Goal: Check status: Check status

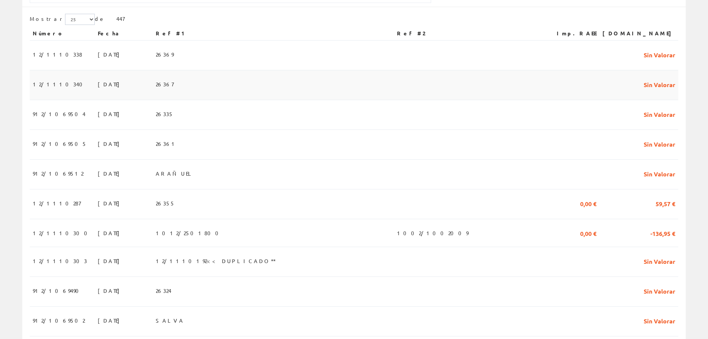
scroll to position [186, 0]
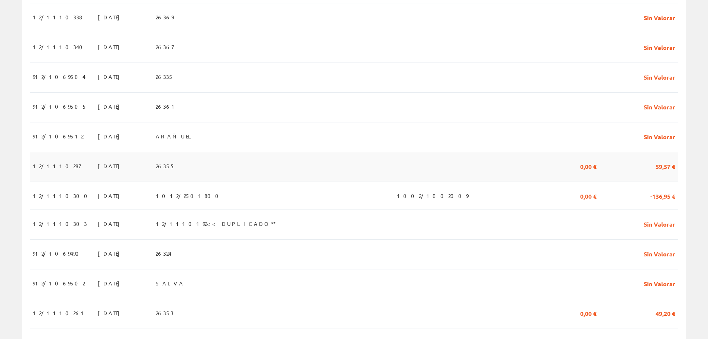
click at [175, 170] on span "26355" at bounding box center [165, 166] width 19 height 13
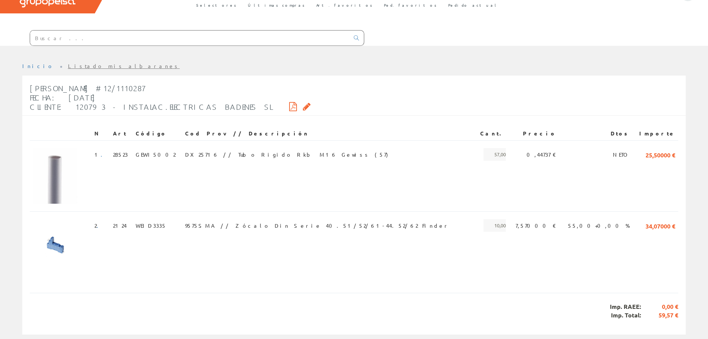
scroll to position [62, 0]
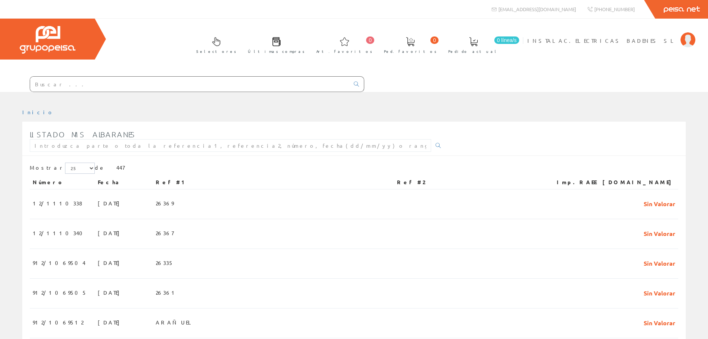
scroll to position [186, 0]
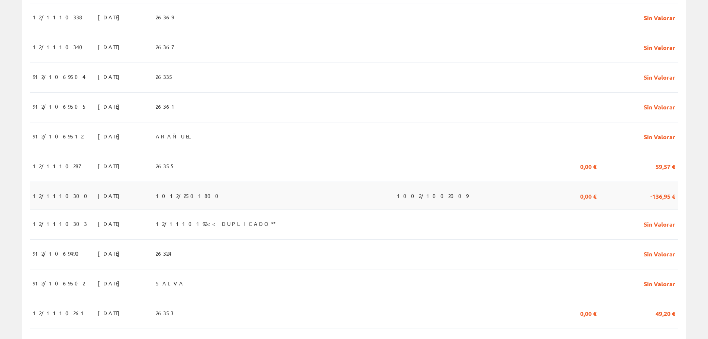
click at [109, 198] on td "24/09/2025" at bounding box center [124, 196] width 58 height 28
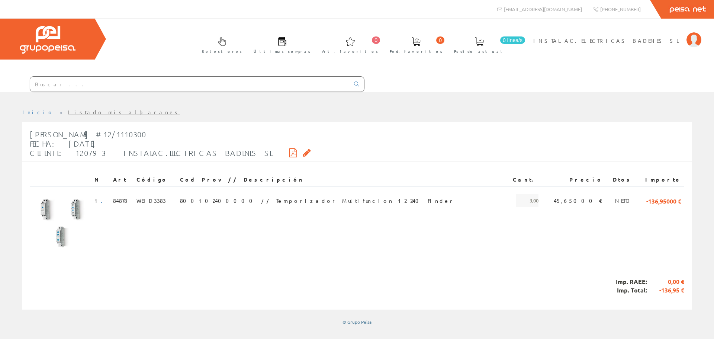
click at [303, 152] on icon at bounding box center [307, 152] width 8 height 5
click at [289, 153] on icon at bounding box center [293, 152] width 8 height 5
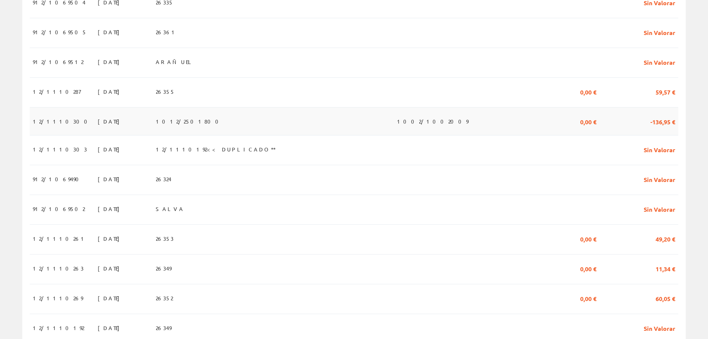
scroll to position [297, 0]
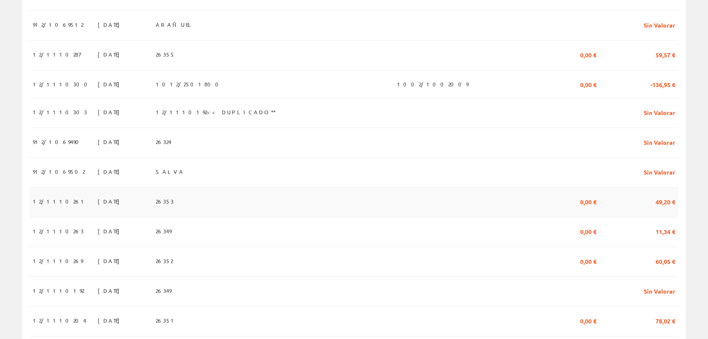
click at [174, 205] on span "26353" at bounding box center [165, 201] width 18 height 13
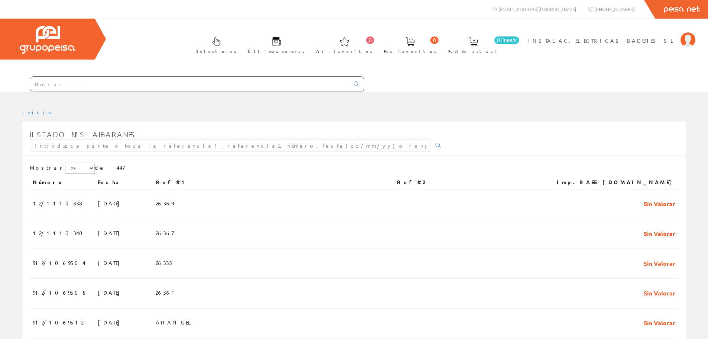
scroll to position [297, 0]
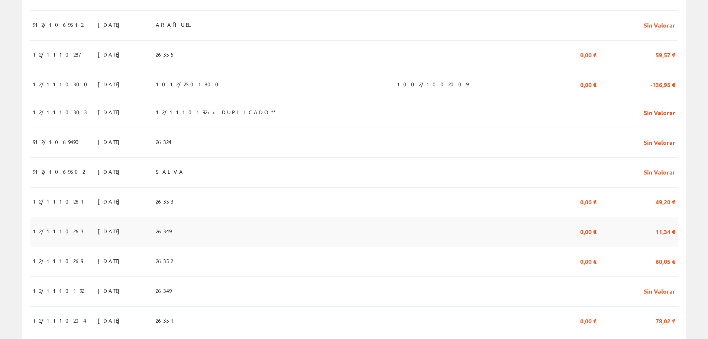
click at [171, 232] on span "26349" at bounding box center [164, 231] width 16 height 13
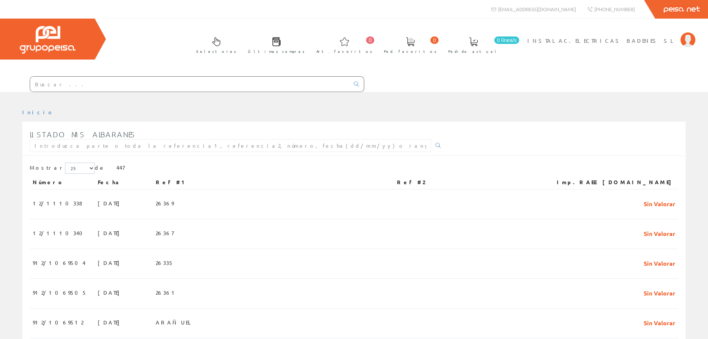
scroll to position [297, 0]
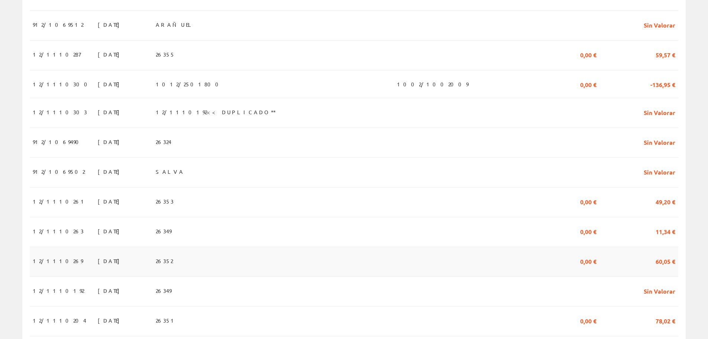
click at [194, 263] on td "26352" at bounding box center [273, 262] width 241 height 30
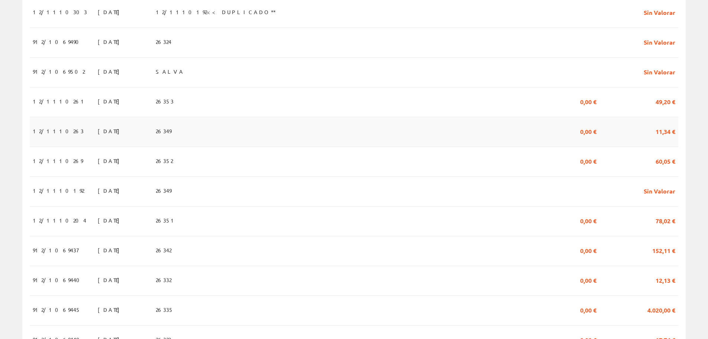
scroll to position [409, 0]
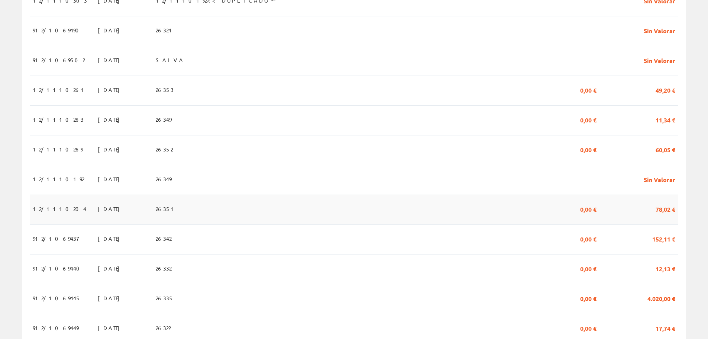
click at [66, 214] on td "12/1110204" at bounding box center [62, 209] width 65 height 30
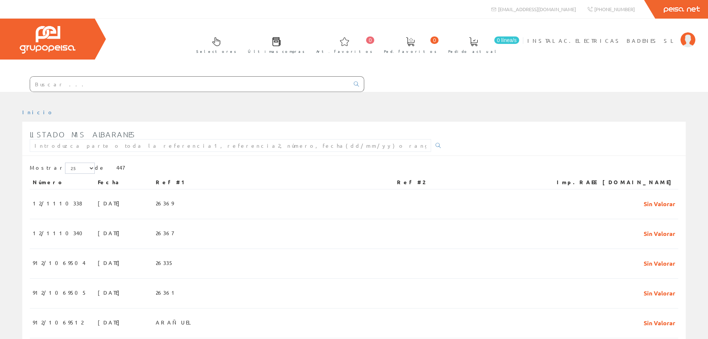
scroll to position [409, 0]
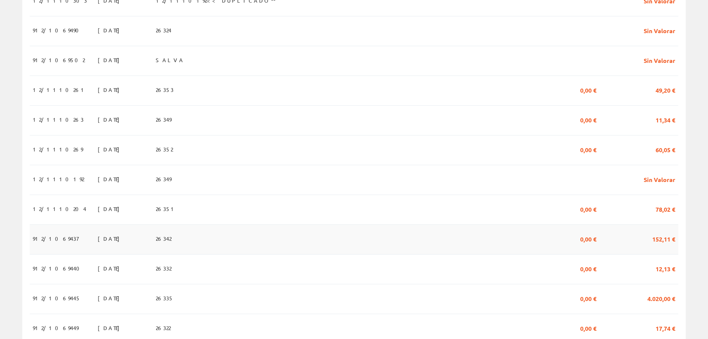
click at [98, 244] on span "[DATE]" at bounding box center [111, 238] width 26 height 13
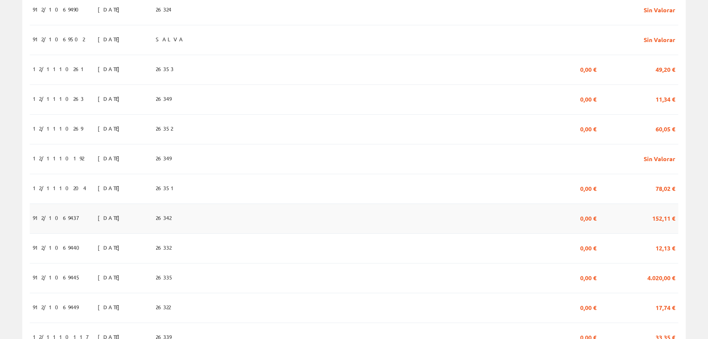
scroll to position [443, 0]
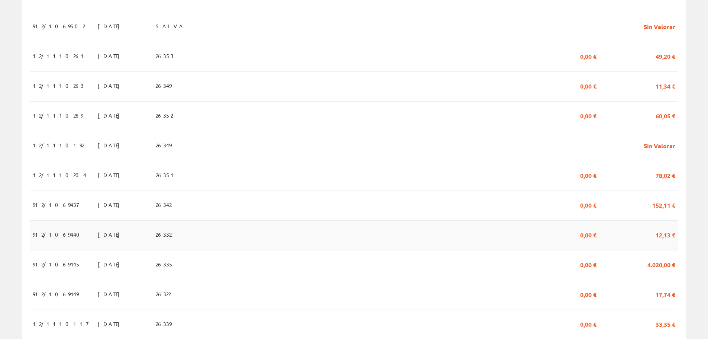
click at [103, 235] on td "[DATE]" at bounding box center [124, 235] width 58 height 30
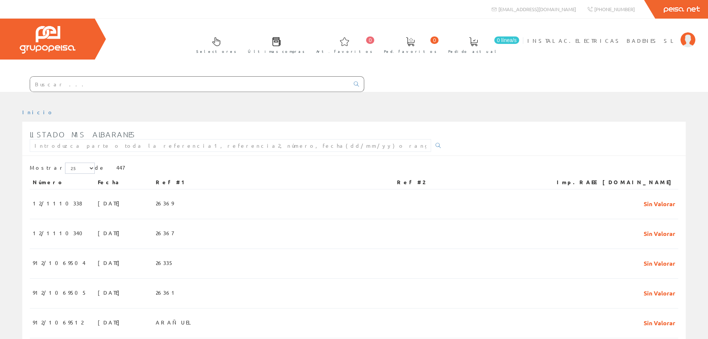
scroll to position [443, 0]
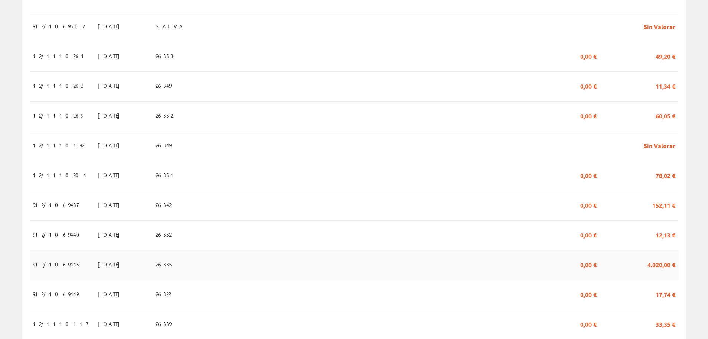
click at [104, 263] on td "22/09/2025" at bounding box center [124, 265] width 58 height 30
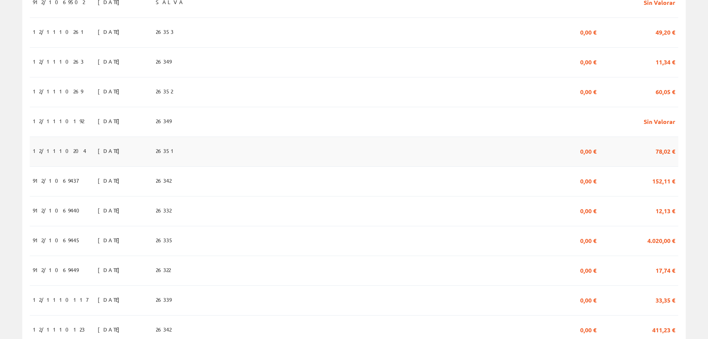
scroll to position [480, 0]
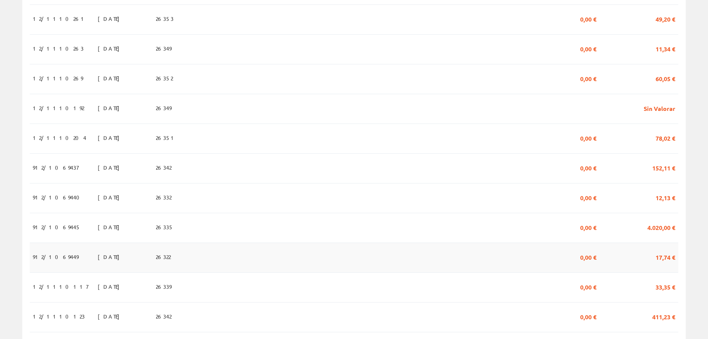
click at [98, 257] on span "[DATE]" at bounding box center [111, 256] width 26 height 13
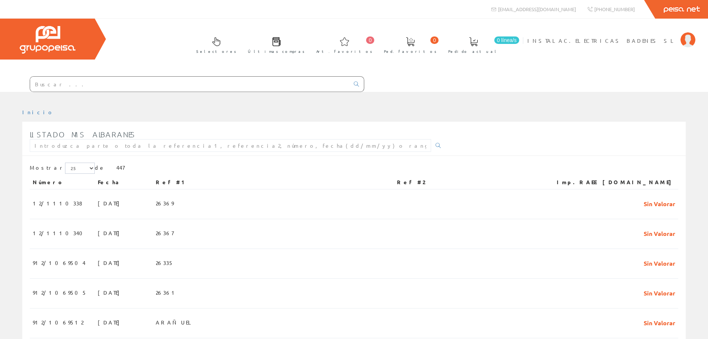
scroll to position [480, 0]
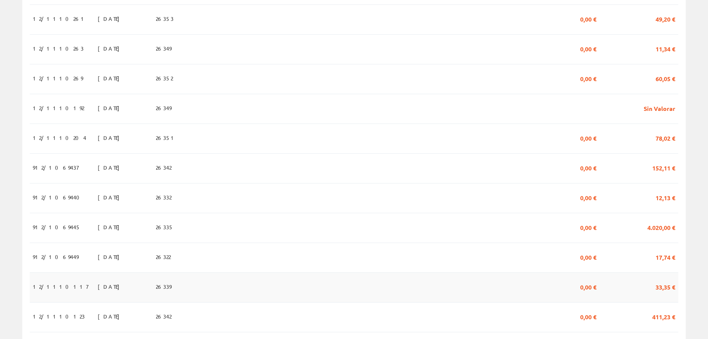
click at [95, 285] on td "19/09/2025" at bounding box center [124, 287] width 58 height 30
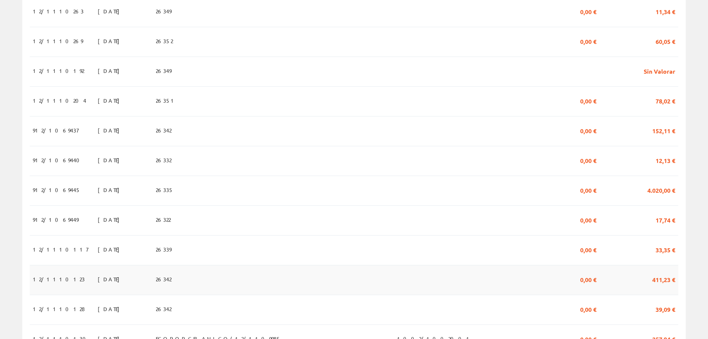
click at [127, 276] on td "[DATE]" at bounding box center [124, 280] width 58 height 30
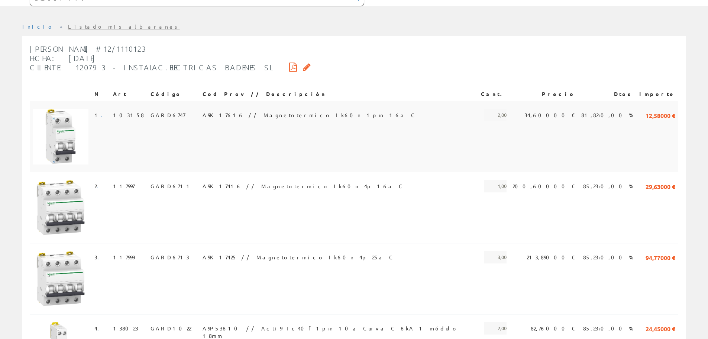
scroll to position [112, 0]
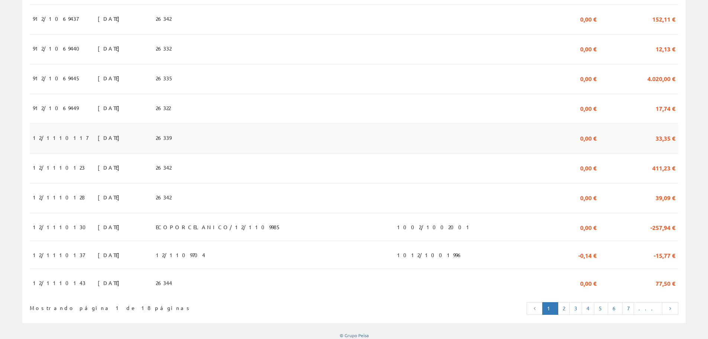
scroll to position [642, 0]
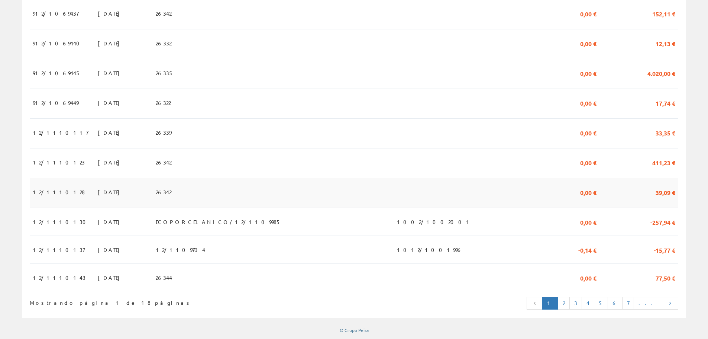
click at [110, 197] on td "[DATE]" at bounding box center [124, 193] width 58 height 30
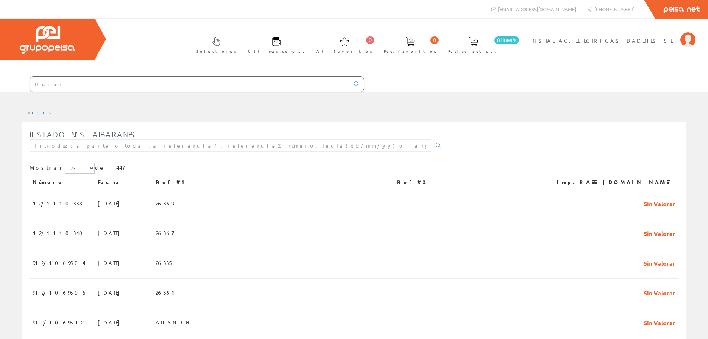
scroll to position [642, 0]
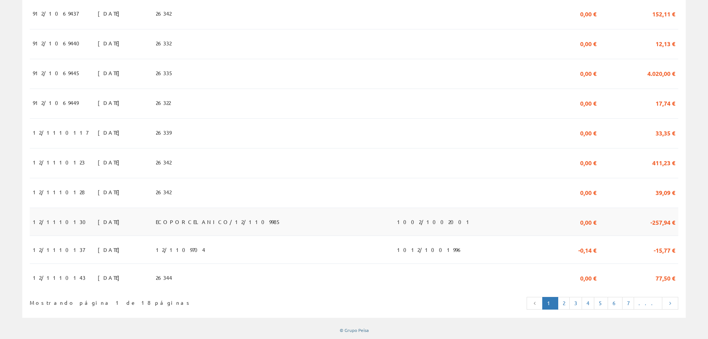
click at [95, 213] on td "[DATE]" at bounding box center [124, 221] width 58 height 28
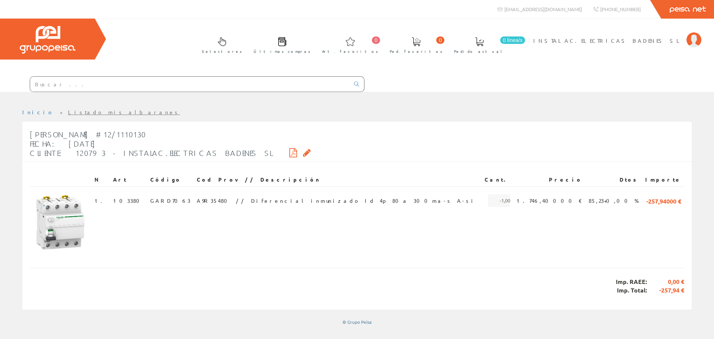
click at [289, 152] on icon at bounding box center [293, 152] width 8 height 5
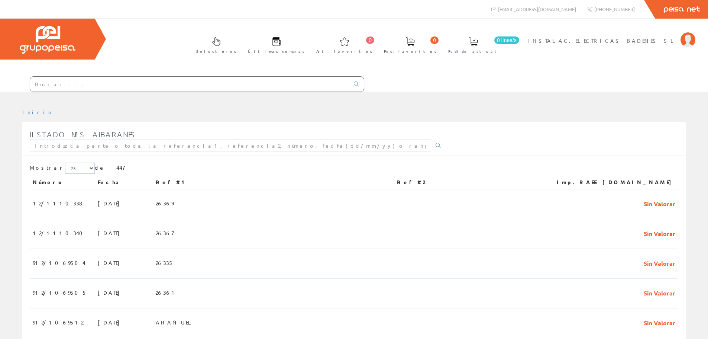
scroll to position [642, 0]
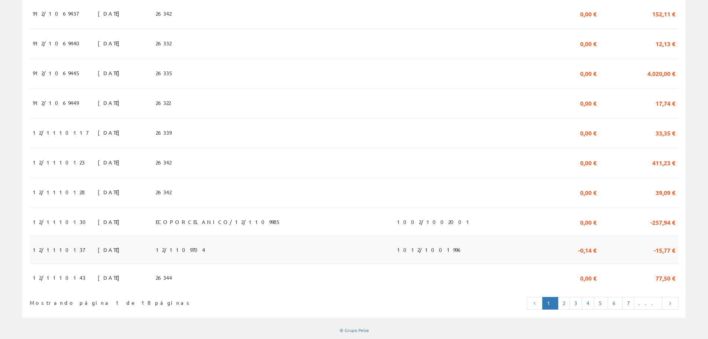
click at [145, 252] on td "[DATE]" at bounding box center [124, 249] width 58 height 28
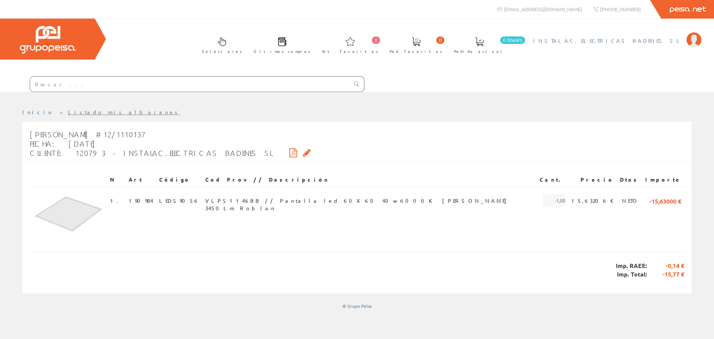
click at [688, 41] on img at bounding box center [693, 39] width 15 height 15
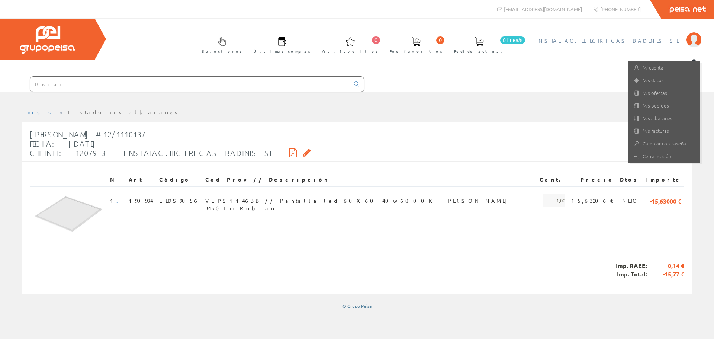
click at [567, 69] on div "Selectores Últimas compras 0 0" at bounding box center [357, 55] width 714 height 73
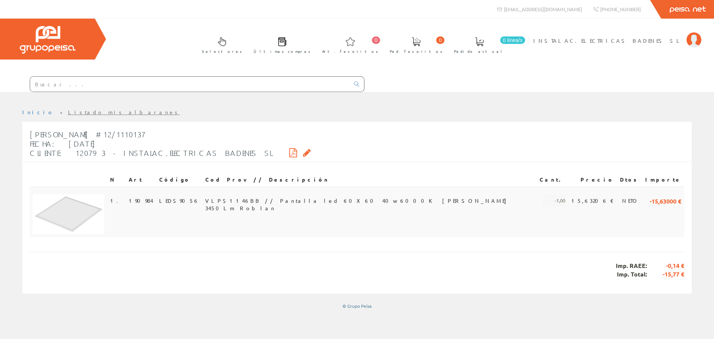
click at [202, 207] on td "LEDS9056" at bounding box center [179, 211] width 46 height 51
click at [227, 154] on div "Albarán #12/1110137 Fecha: [DATE] Cliente: 120793 - INSTALAC.ELECTRICAS BADENES…" at bounding box center [170, 143] width 281 height 35
click at [289, 151] on icon at bounding box center [293, 152] width 8 height 5
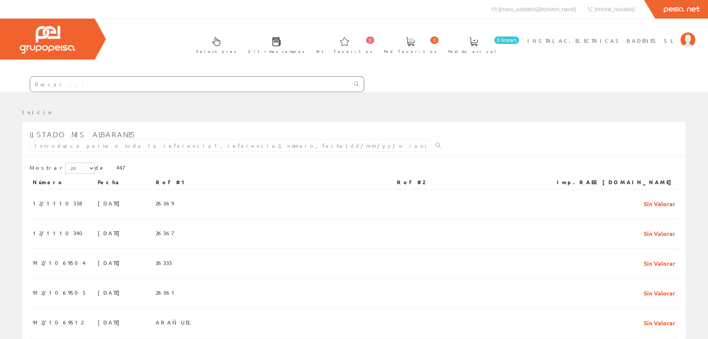
scroll to position [642, 0]
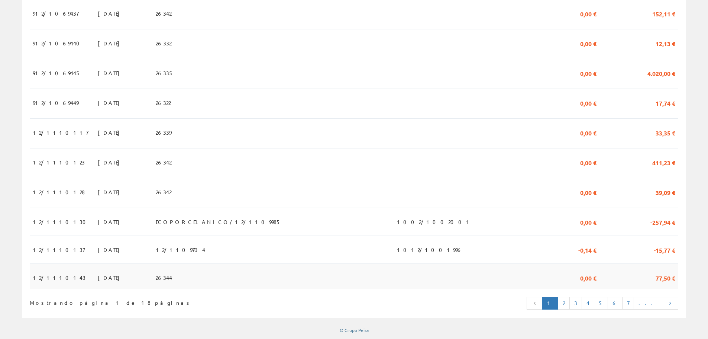
click at [105, 270] on td "[DATE]" at bounding box center [124, 275] width 58 height 25
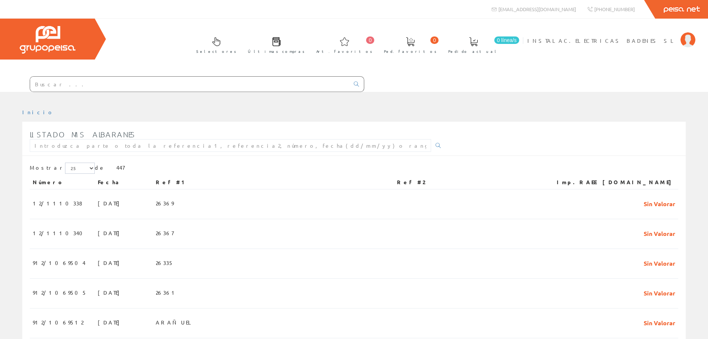
scroll to position [642, 0]
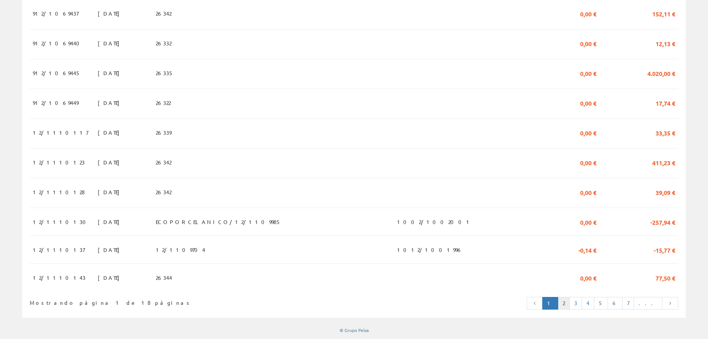
click at [570, 305] on link "2" at bounding box center [564, 303] width 12 height 13
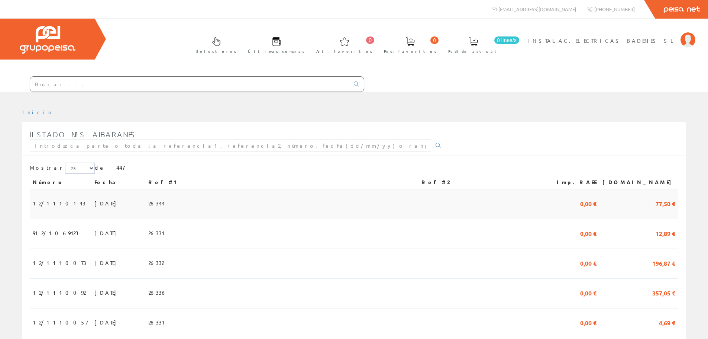
click at [268, 193] on td "26344" at bounding box center [281, 204] width 273 height 30
click at [121, 236] on td "[DATE]" at bounding box center [118, 234] width 54 height 30
click at [94, 263] on span "[DATE]" at bounding box center [107, 262] width 26 height 13
click at [119, 261] on td "[DATE]" at bounding box center [118, 264] width 54 height 30
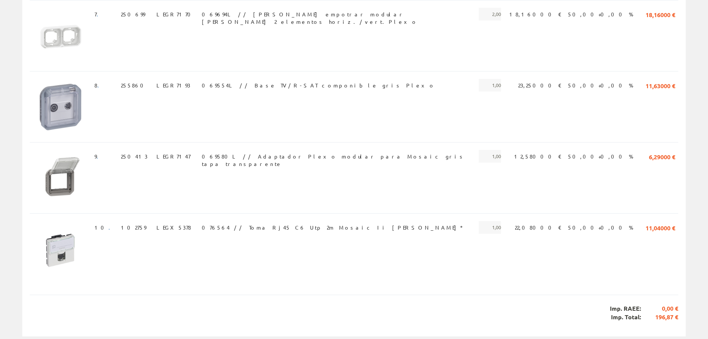
scroll to position [630, 0]
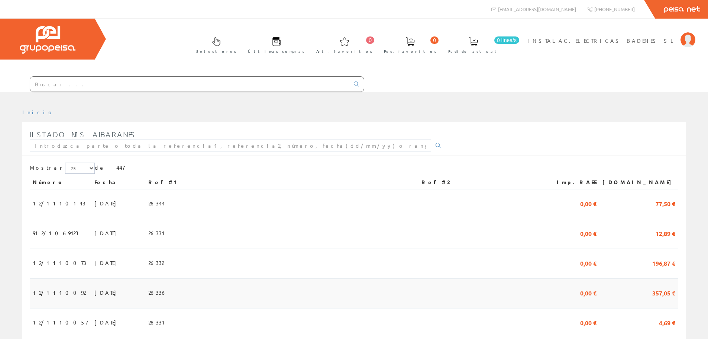
drag, startPoint x: 84, startPoint y: 292, endPoint x: 84, endPoint y: 286, distance: 5.9
click at [94, 292] on span "[DATE]" at bounding box center [107, 292] width 26 height 13
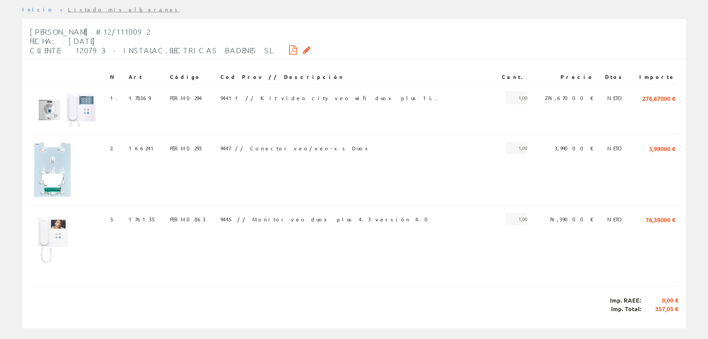
scroll to position [112, 0]
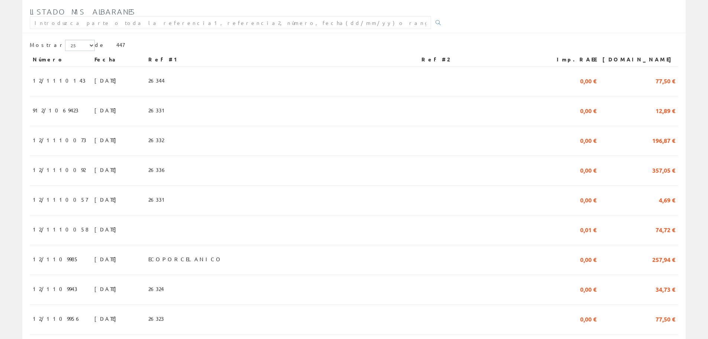
scroll to position [149, 0]
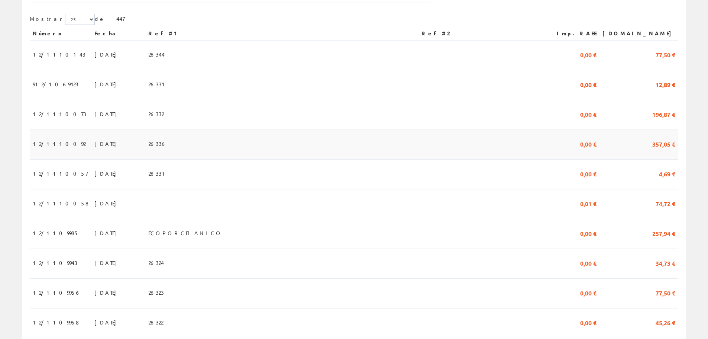
click at [94, 149] on span "[DATE]" at bounding box center [107, 143] width 26 height 13
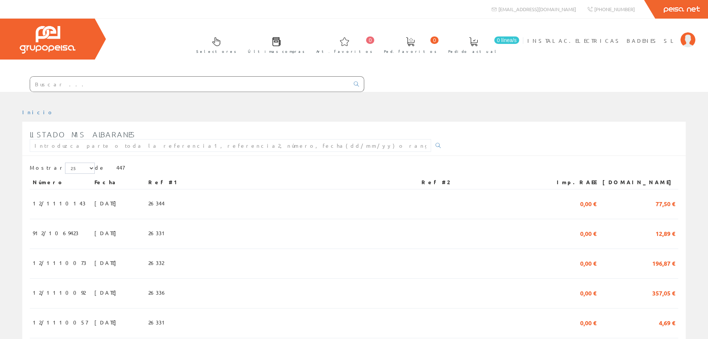
scroll to position [149, 0]
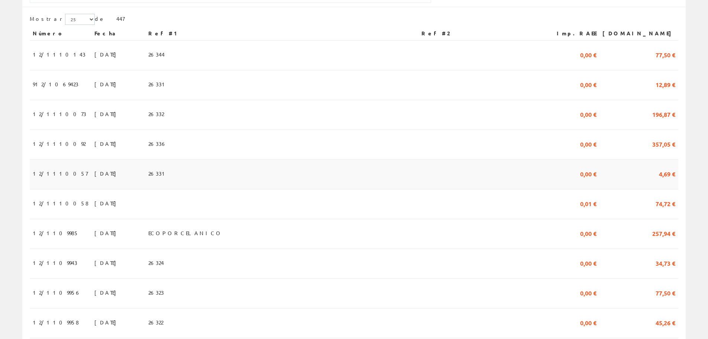
click at [65, 176] on td "12/1110057" at bounding box center [61, 175] width 62 height 30
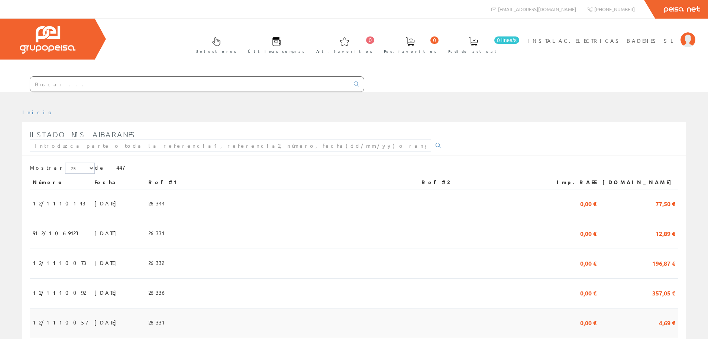
scroll to position [149, 0]
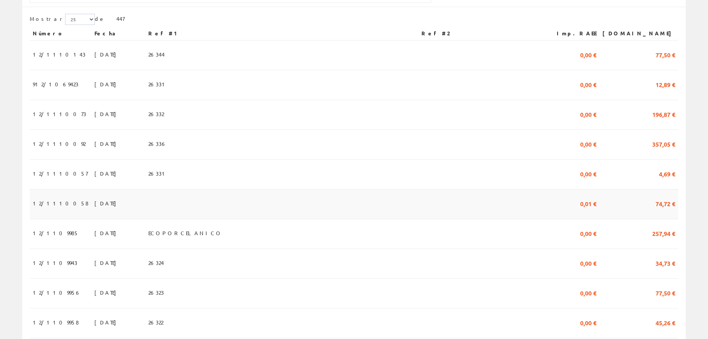
click at [115, 214] on td "17/09/2025" at bounding box center [118, 204] width 54 height 30
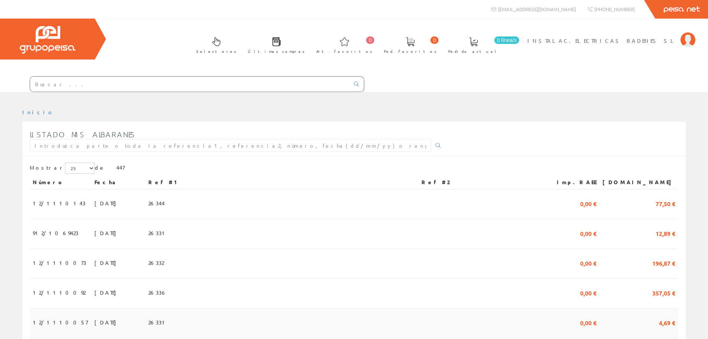
scroll to position [149, 0]
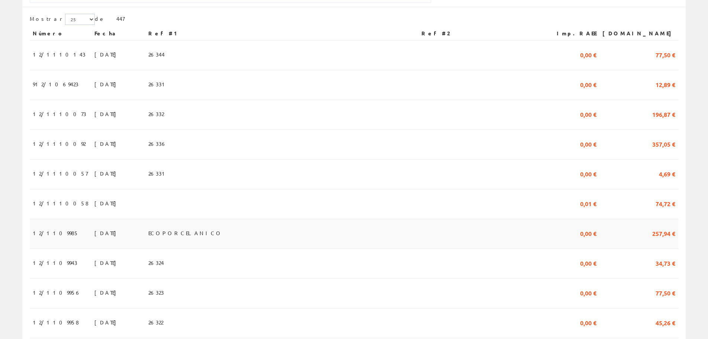
click at [176, 231] on span "ECOPORCELANICO" at bounding box center [185, 232] width 74 height 13
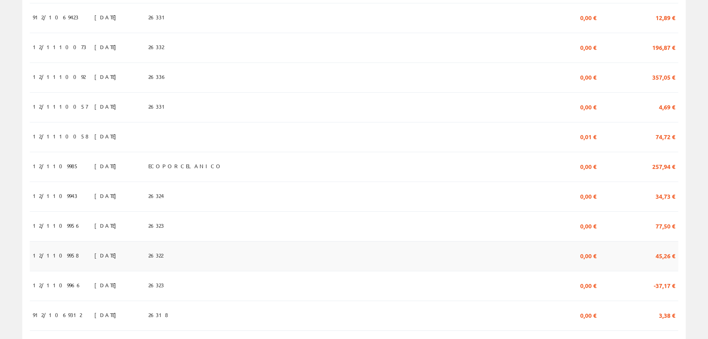
scroll to position [260, 0]
